Goal: Feedback & Contribution: Submit feedback/report problem

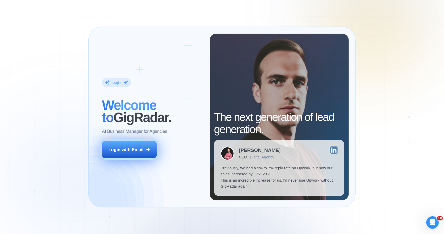
click at [137, 150] on div "Login with Email" at bounding box center [126, 150] width 35 height 6
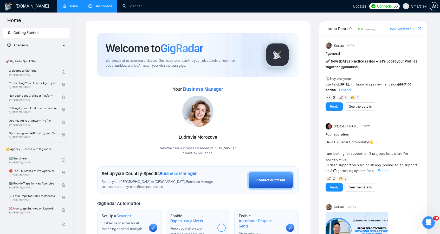
click at [99, 5] on link "Dashboard" at bounding box center [101, 6] width 24 height 4
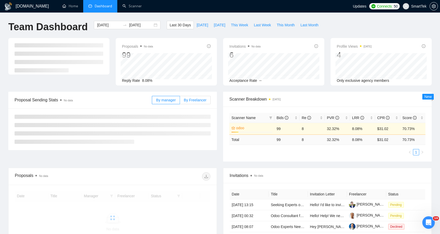
click at [193, 101] on span "By Freelancer" at bounding box center [195, 100] width 23 height 4
click at [180, 101] on input "By Freelancer" at bounding box center [180, 101] width 0 height 0
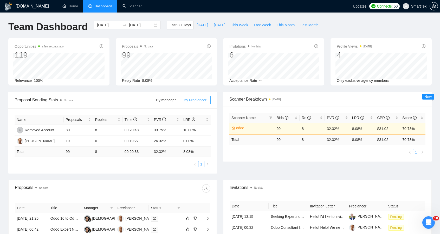
click at [191, 101] on span "By Freelancer" at bounding box center [195, 100] width 23 height 4
click at [180, 101] on input "By Freelancer" at bounding box center [180, 101] width 0 height 0
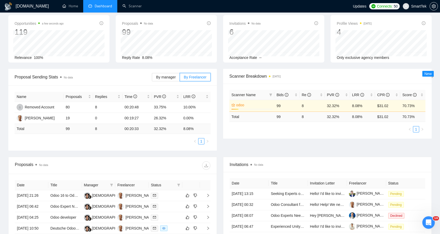
scroll to position [17, 0]
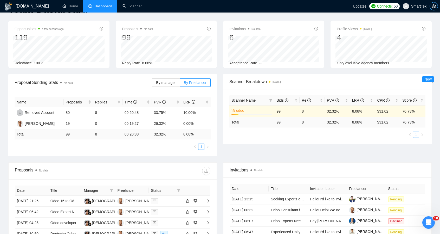
click at [432, 7] on span "setting" at bounding box center [434, 6] width 8 height 4
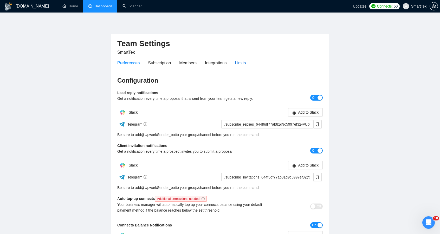
click at [238, 60] on div "Limits" at bounding box center [240, 63] width 11 height 7
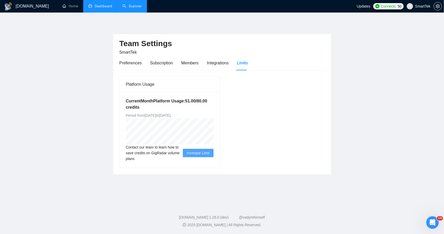
click at [132, 8] on link "Scanner" at bounding box center [132, 6] width 19 height 4
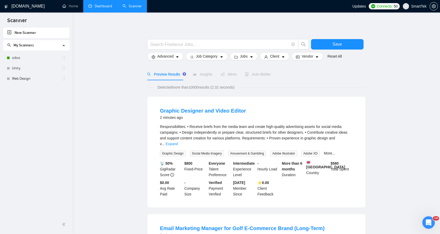
click at [262, 88] on div "Detected more than 10000 results (2.32 seconds)" at bounding box center [256, 87] width 219 height 6
click at [20, 55] on link "odoo" at bounding box center [37, 58] width 50 height 10
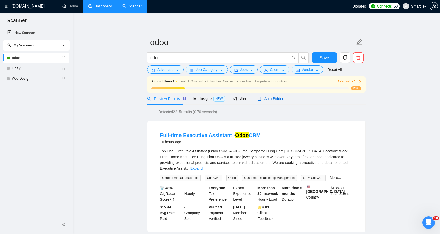
click at [271, 99] on span "Auto Bidder" at bounding box center [271, 99] width 26 height 4
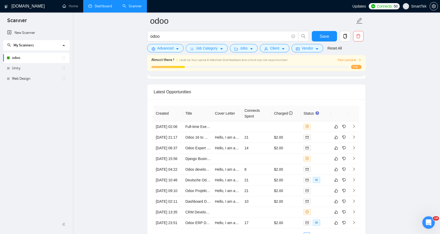
scroll to position [1276, 0]
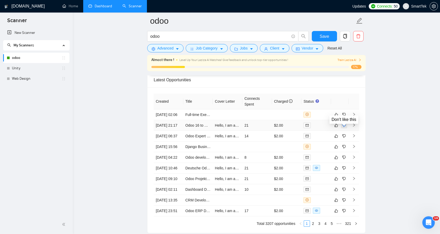
click at [343, 127] on icon "dislike" at bounding box center [344, 124] width 3 height 3
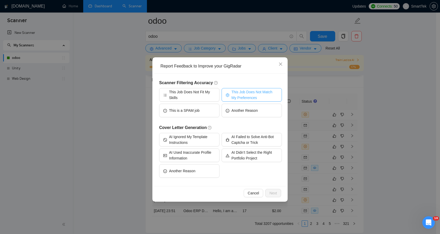
click at [245, 94] on span "This Job Does Not Match My Preferences" at bounding box center [255, 94] width 46 height 11
click at [245, 94] on span "This Job Does Not Match My Preferences" at bounding box center [255, 94] width 48 height 11
click at [255, 108] on span "Another Reason" at bounding box center [245, 111] width 26 height 6
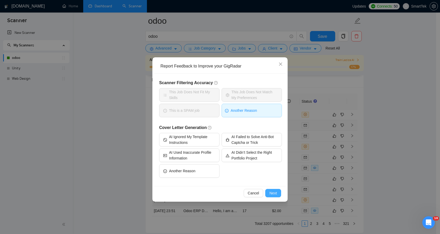
click at [273, 192] on span "Next" at bounding box center [274, 193] width 8 height 6
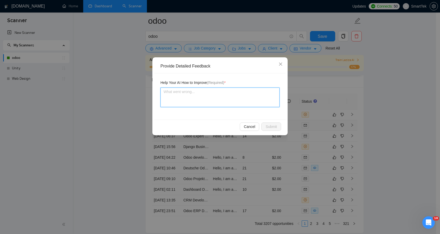
click at [203, 98] on textarea at bounding box center [220, 97] width 119 height 20
click at [203, 98] on textarea "To enrich screen reader interactions, please activate Accessibility in Grammarl…" at bounding box center [220, 97] width 119 height 20
type textarea "s"
type textarea "s-"
type textarea "s"
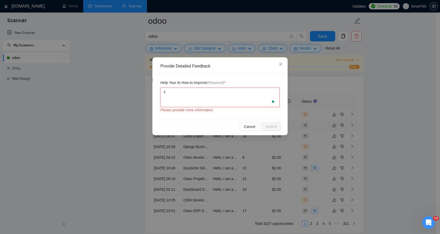
type textarea "sp"
type textarea "spa"
type textarea "span"
type textarea "spani"
type textarea "spanis"
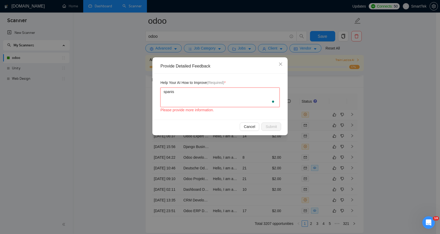
type textarea "spanish"
type textarea "spanish s"
type textarea "spanish sp"
type textarea "spanish spe"
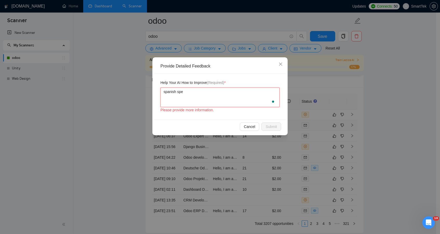
type textarea "spanish spee"
type textarea "spanish speek"
type textarea "spanish speeke"
type textarea "spanish speeker"
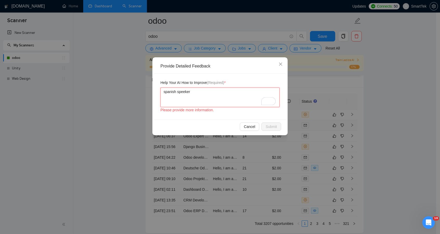
type textarea "spanish speeker i"
type textarea "spanish speeker i h"
type textarea "spanish speeker i ha"
type textarea "spanish speeker i hav"
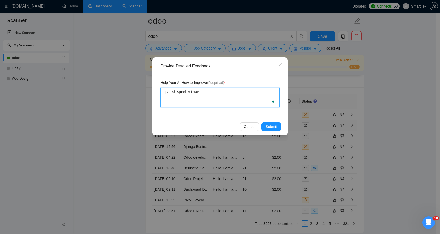
type textarea "spanish speeker i have"
type textarea "spanish speeker i have o"
type textarea "spanish speeker i have on"
type textarea "spanish speeker i have onl"
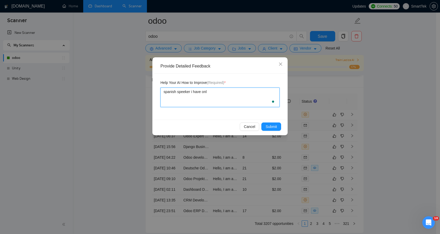
type textarea "spanish speeker i have only"
type textarea "spanish speeker i have only e"
type textarea "spanish speeker i have only eng"
type textarea "spanish speeker i have only [PERSON_NAME]"
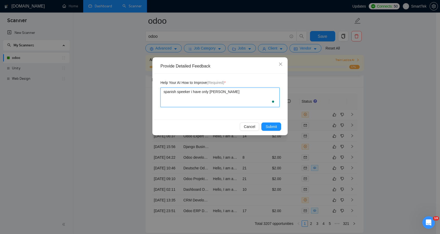
type textarea "spanish speeker i have only eng"
type textarea "spanish speeker i have only eng/"
type textarea "spanish speeker i have only eng/d"
type textarea "spanish speeker i have only eng/de"
type textarea "spanish speeker i have only eng/deu"
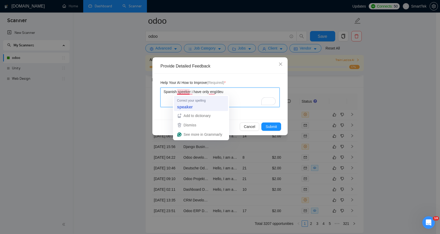
type textarea "Spanish speeker i have only eng/deu"
type textarea "Spanish speaker i have only eng/deu"
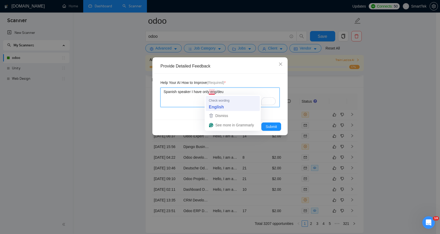
type textarea "Spanish speaker I have only eng/deu"
type textarea "Spanish speaker I have only English/deu"
click at [230, 92] on textarea "Spanish speaker I have only English/deu" at bounding box center [220, 97] width 119 height 20
type textarea "Spanish speaker I have only English/deuc"
type textarea "Spanish speaker I have only English/deuch"
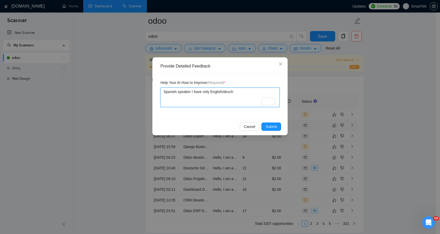
type textarea "Spanish speaker I have only English/deuchl"
click at [234, 97] on textarea "Spanish speaker I have only English/deuchl" at bounding box center [220, 97] width 119 height 20
type textarea "Spanish speaker I have only English/deuch"
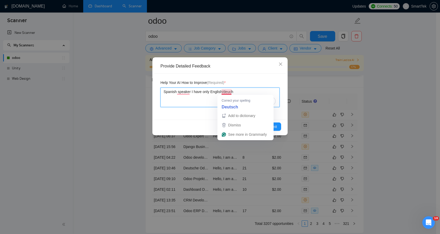
drag, startPoint x: 232, startPoint y: 92, endPoint x: 222, endPoint y: 92, distance: 10.4
click at [222, 92] on textarea "Spanish speaker I have only English/deuch" at bounding box center [220, 97] width 119 height 20
paste textarea "Deuts"
type textarea "Spanish speaker I have only English/Deutsch"
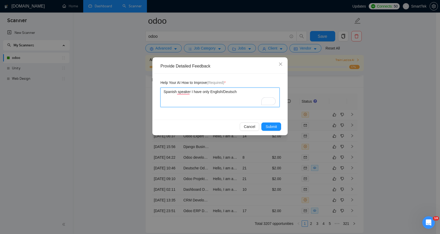
type textarea "Spanish speaker I have only English/Deutsch/"
type textarea "Spanish speaker I have only English/Deutsch/U"
type textarea "Spanish speaker I have only English/Deutsch/Uk"
type textarea "Spanish speaker I have only English/Deutsch/Ukr"
type textarea "Spanish speaker I have only English/Deutsch/Ukra"
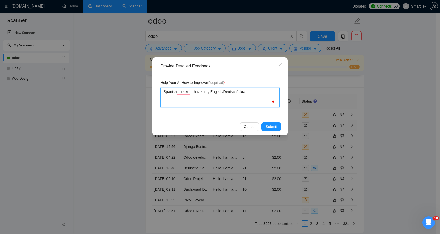
type textarea "Spanish speaker I have only English/Deutsch/Ukrai"
type textarea "Spanish speaker I have only English/Deutsch/Ukrain"
type textarea "Spanish speaker I have only English/Deutsch/Ukraini"
type textarea "Spanish speaker I have only English/Deutsch/Ukrainia"
type textarea "Spanish speaker I have only English/Deutsch/Ukrainian"
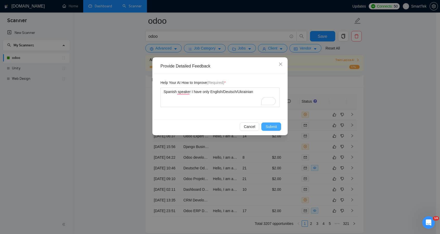
click at [273, 126] on span "Submit" at bounding box center [271, 127] width 11 height 6
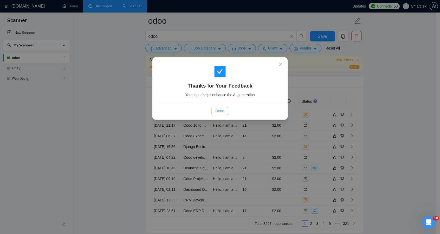
click at [222, 111] on span "Done" at bounding box center [220, 111] width 9 height 6
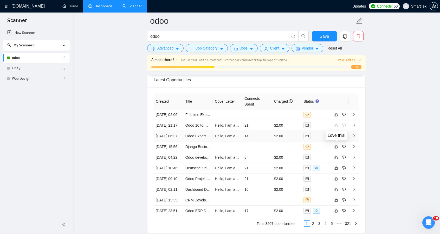
click at [339, 139] on button "button" at bounding box center [336, 136] width 6 height 6
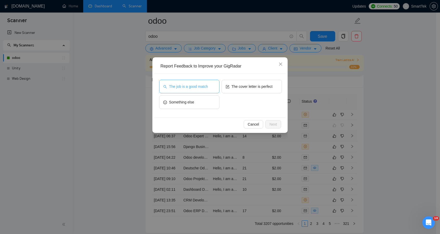
click at [203, 87] on span "The job is a good match" at bounding box center [188, 87] width 39 height 6
click at [275, 124] on span "Next" at bounding box center [274, 124] width 8 height 6
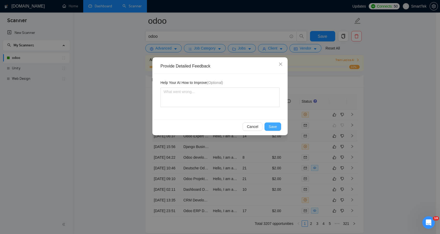
click at [275, 124] on span "Save" at bounding box center [273, 127] width 8 height 6
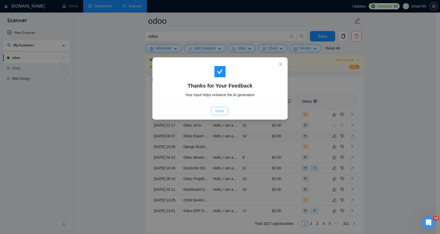
click at [225, 110] on button "Done" at bounding box center [219, 111] width 17 height 8
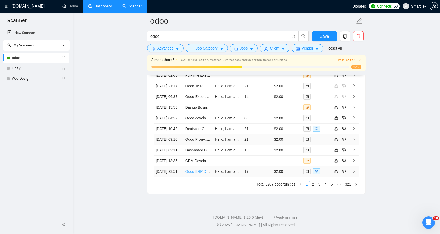
scroll to position [1354, 0]
click at [336, 173] on icon "like" at bounding box center [337, 171] width 4 height 4
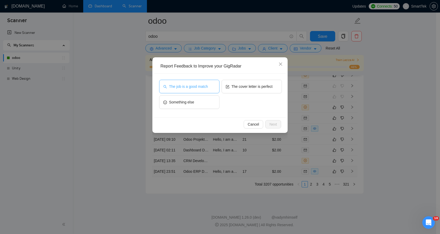
click at [183, 82] on button "The job is a good match" at bounding box center [189, 87] width 60 height 14
click at [274, 122] on span "Next" at bounding box center [274, 124] width 8 height 6
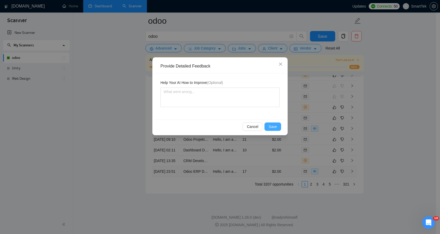
click at [274, 125] on span "Save" at bounding box center [273, 127] width 8 height 6
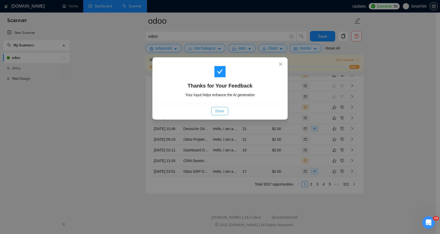
click at [221, 111] on span "Done" at bounding box center [220, 111] width 9 height 6
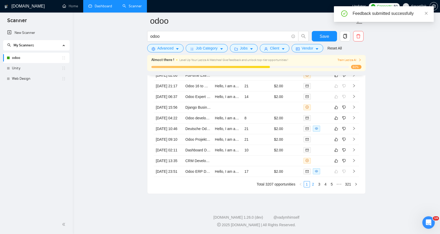
click at [313, 187] on link "2" at bounding box center [314, 184] width 6 height 6
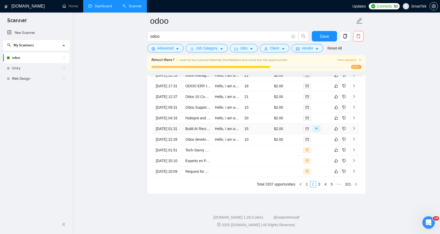
scroll to position [1250, 0]
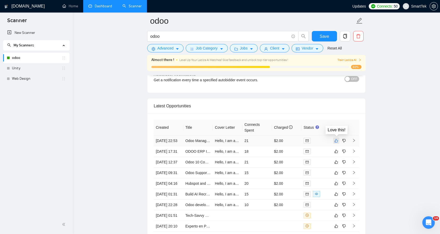
click at [337, 139] on icon "like" at bounding box center [337, 140] width 4 height 4
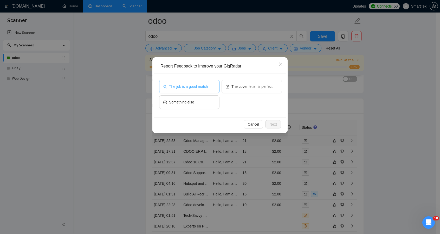
click at [192, 84] on span "The job is a good match" at bounding box center [188, 87] width 39 height 6
click at [271, 122] on span "Next" at bounding box center [274, 124] width 8 height 6
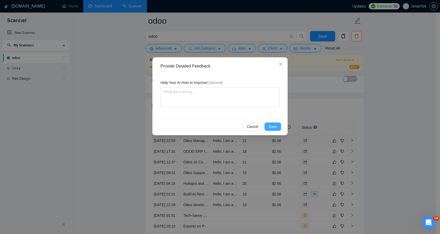
click at [270, 127] on span "Save" at bounding box center [273, 127] width 8 height 6
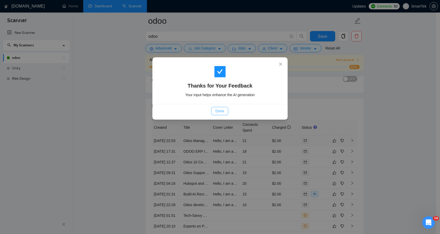
click at [221, 108] on button "Done" at bounding box center [219, 111] width 17 height 8
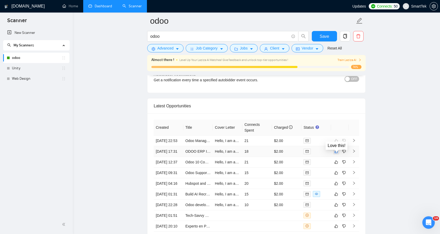
click at [336, 153] on icon "like" at bounding box center [337, 151] width 4 height 4
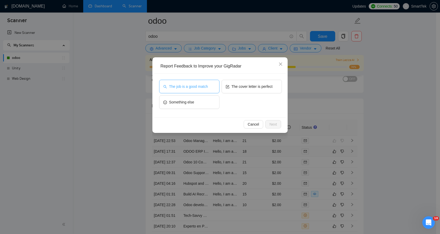
click at [199, 82] on button "The job is a good match" at bounding box center [189, 87] width 60 height 14
click at [274, 125] on span "Next" at bounding box center [274, 124] width 8 height 6
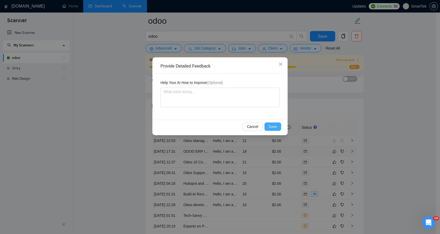
click at [274, 125] on span "Save" at bounding box center [273, 127] width 8 height 6
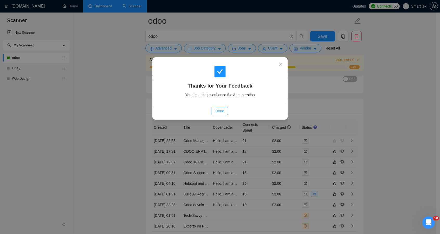
click at [224, 111] on span "Done" at bounding box center [220, 111] width 9 height 6
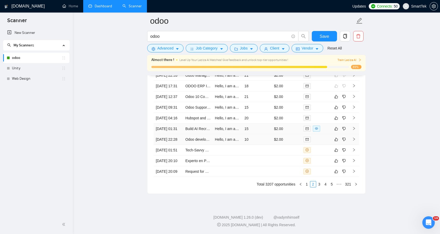
scroll to position [1328, 0]
click at [319, 187] on link "3" at bounding box center [320, 184] width 6 height 6
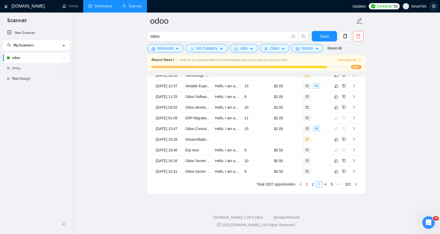
click at [436, 9] on button "button" at bounding box center [434, 6] width 8 height 8
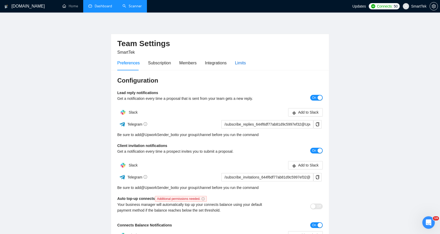
click at [236, 65] on div "Limits" at bounding box center [240, 63] width 11 height 7
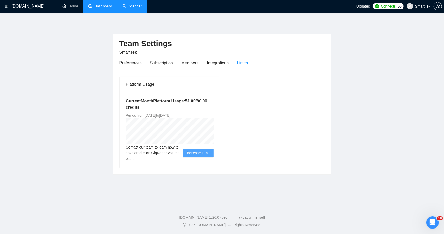
click at [136, 5] on link "Scanner" at bounding box center [132, 6] width 19 height 4
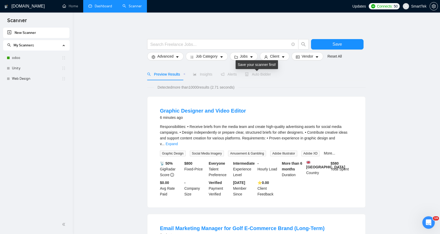
click at [255, 74] on span "Auto Bidder" at bounding box center [258, 74] width 26 height 4
click at [23, 57] on link "odoo" at bounding box center [37, 58] width 50 height 10
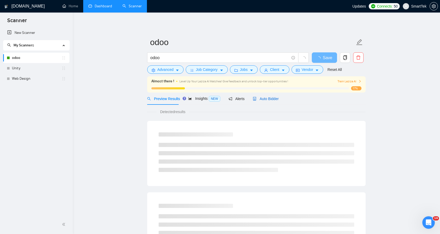
click at [264, 98] on span "Auto Bidder" at bounding box center [266, 99] width 26 height 4
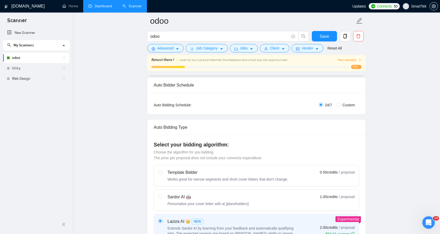
scroll to position [130, 0]
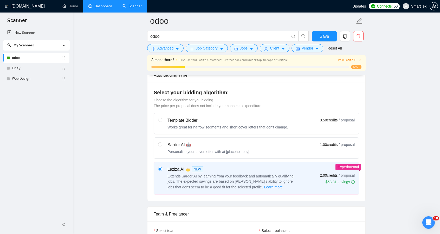
click at [258, 125] on div "Works great for narrow segments and short cover letters that don't change." at bounding box center [228, 126] width 121 height 5
click at [162, 121] on input "radio" at bounding box center [160, 120] width 4 height 4
radio input "true"
radio input "false"
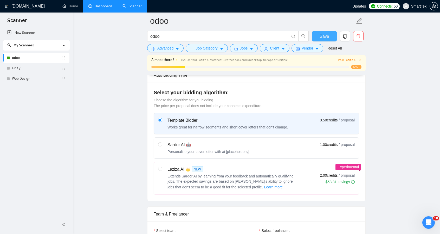
click at [331, 36] on button "Save" at bounding box center [324, 36] width 25 height 10
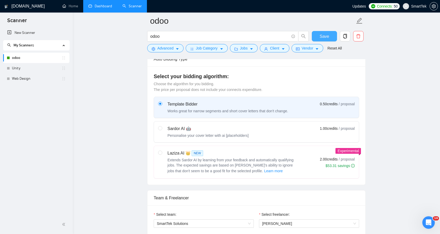
click at [326, 35] on span "Save" at bounding box center [324, 36] width 9 height 7
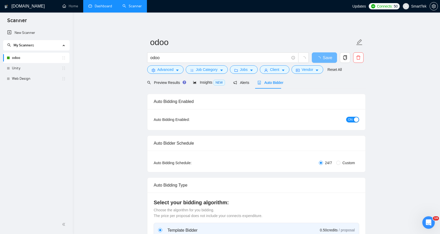
click at [95, 4] on link "Dashboard" at bounding box center [101, 6] width 24 height 4
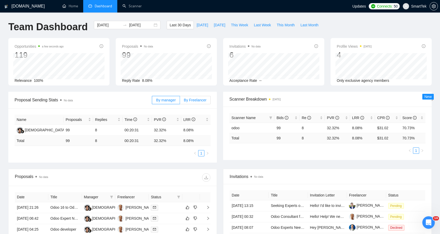
click at [191, 99] on span "By Freelancer" at bounding box center [195, 100] width 23 height 4
click at [180, 101] on input "By Freelancer" at bounding box center [180, 101] width 0 height 0
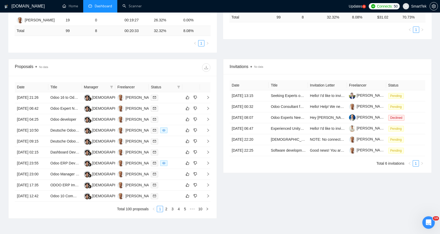
scroll to position [130, 0]
